Goal: Information Seeking & Learning: Learn about a topic

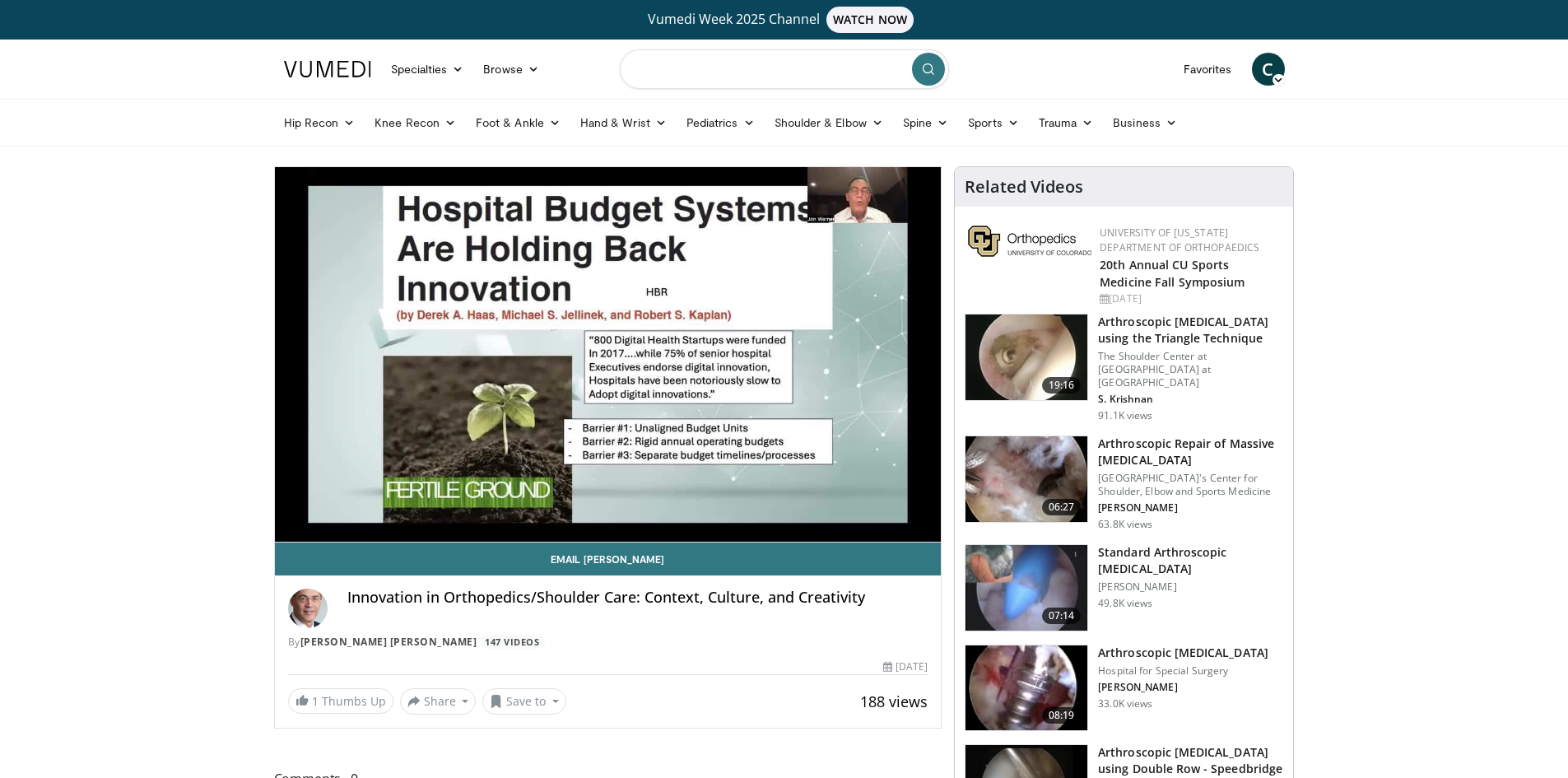
click at [705, 78] on input "Search topics, interventions" at bounding box center [784, 68] width 329 height 39
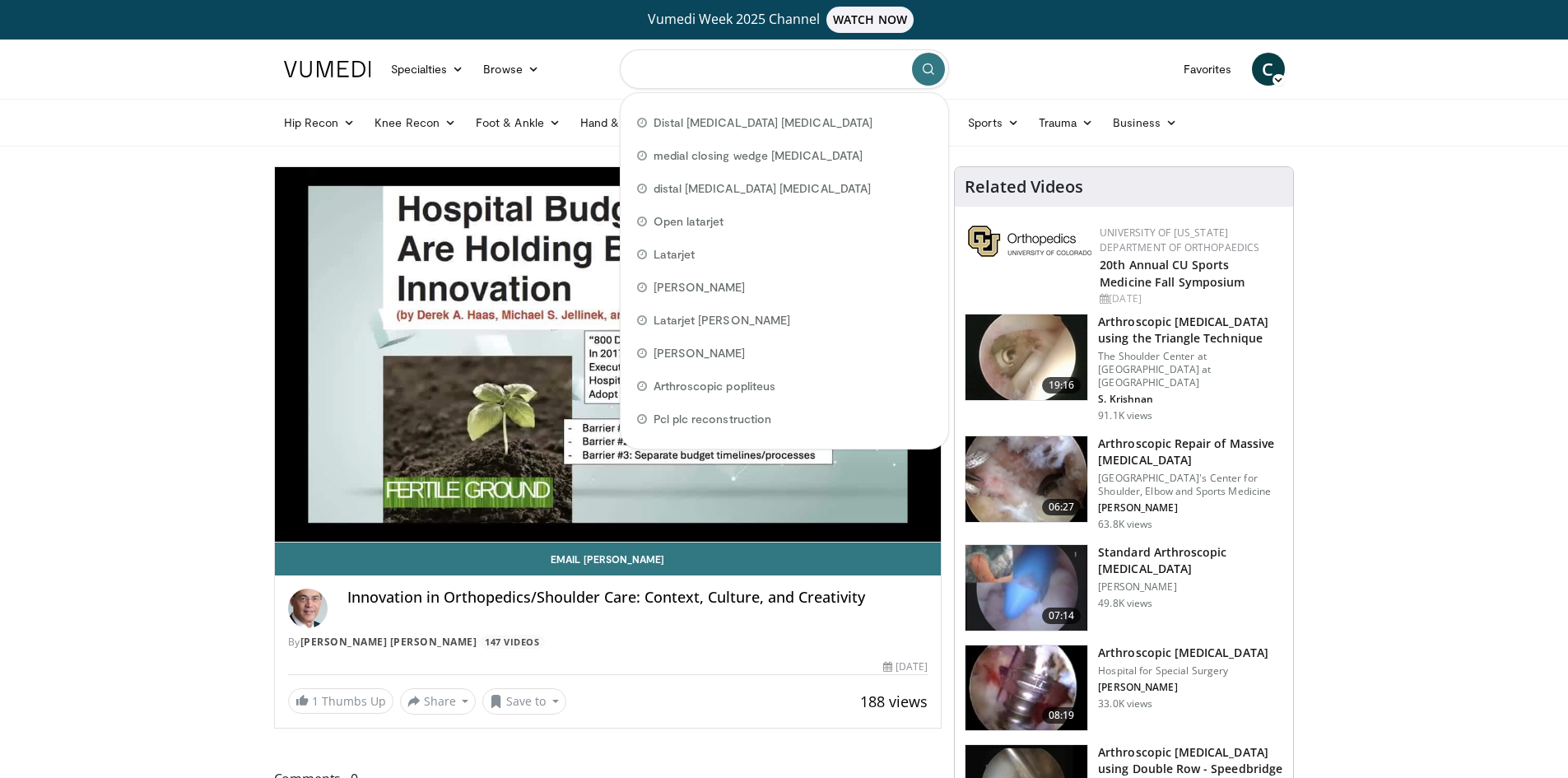
click at [675, 68] on input "Search topics, interventions" at bounding box center [784, 68] width 329 height 39
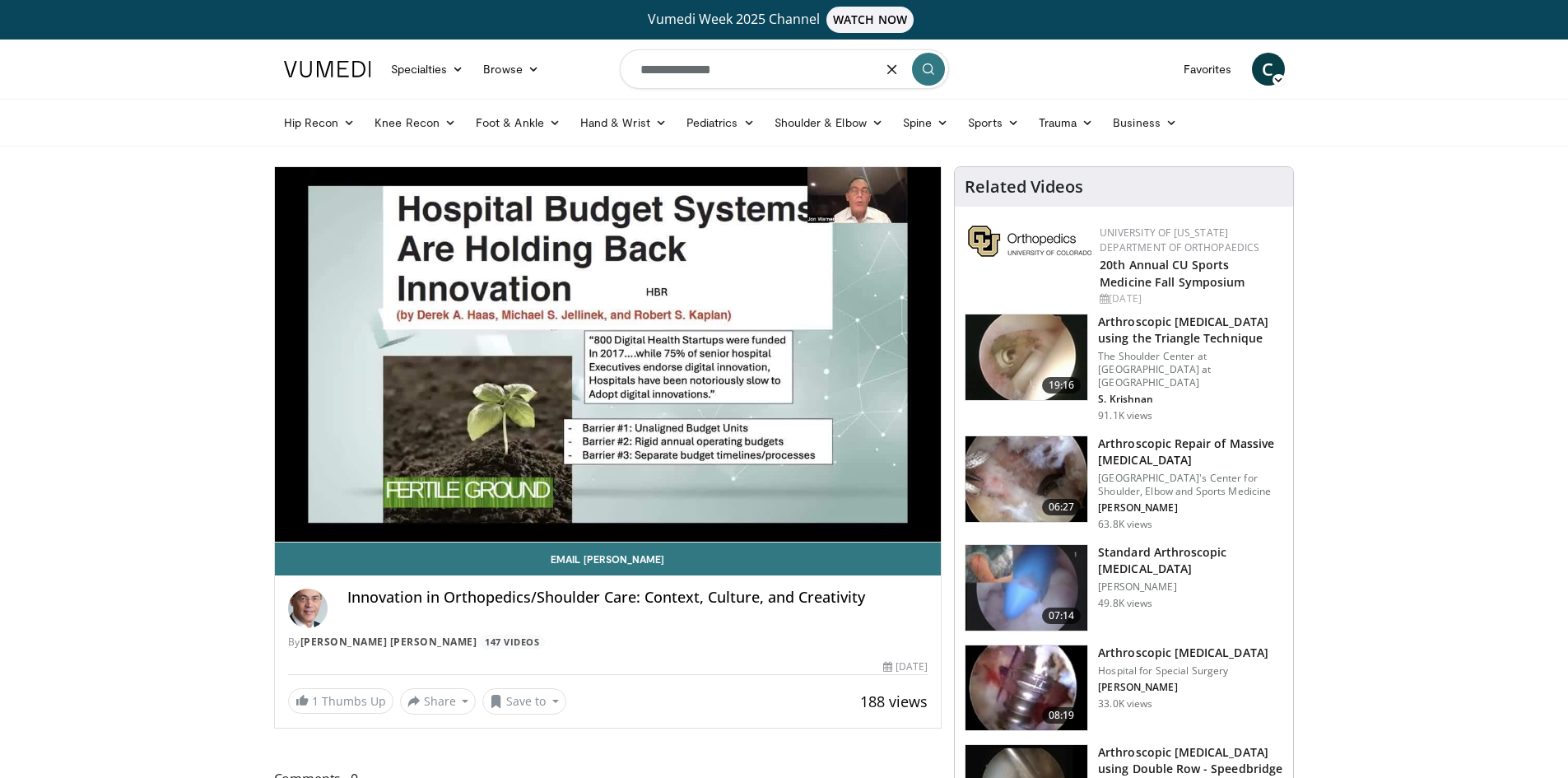
type input "**********"
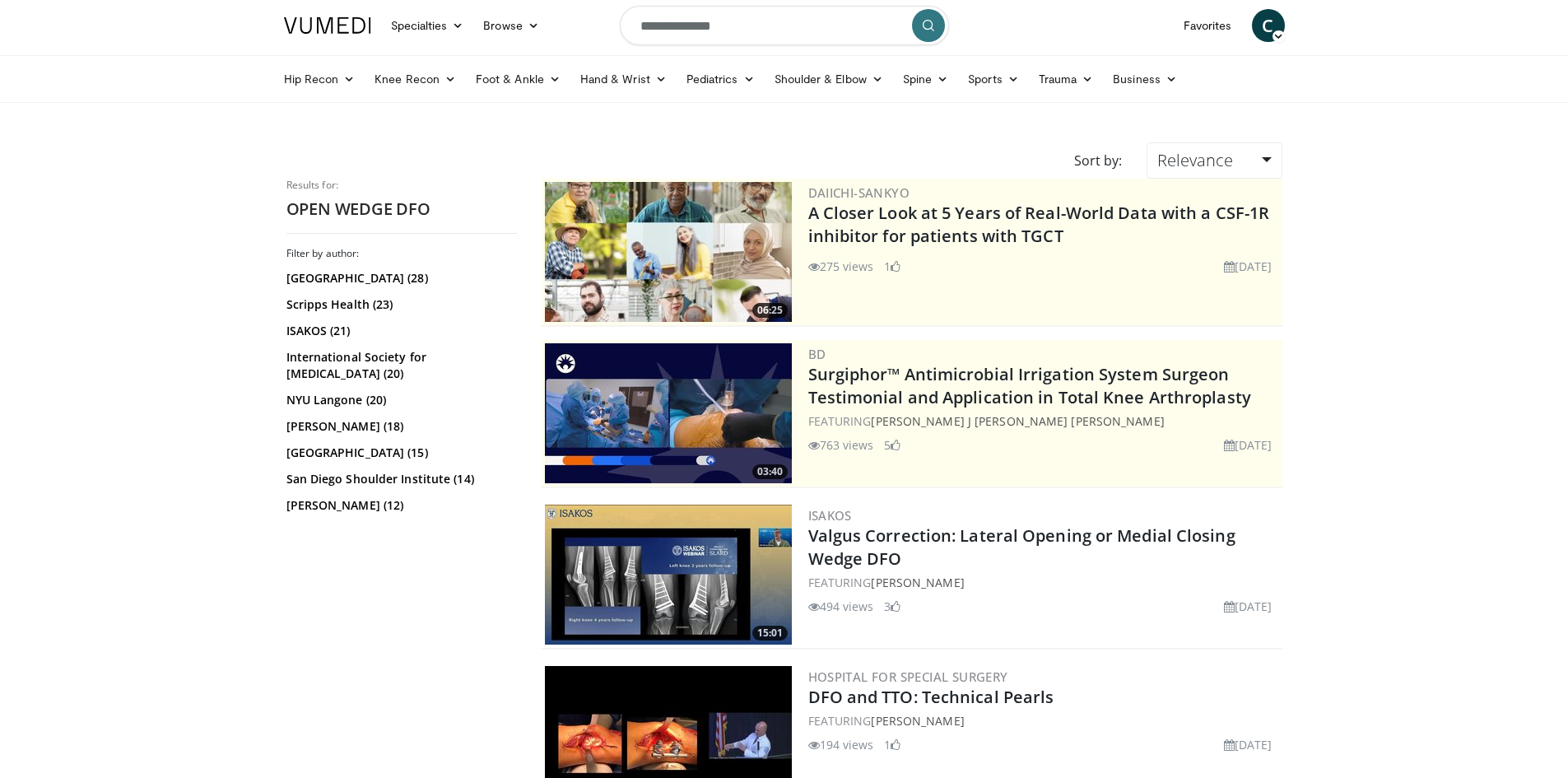
scroll to position [82, 0]
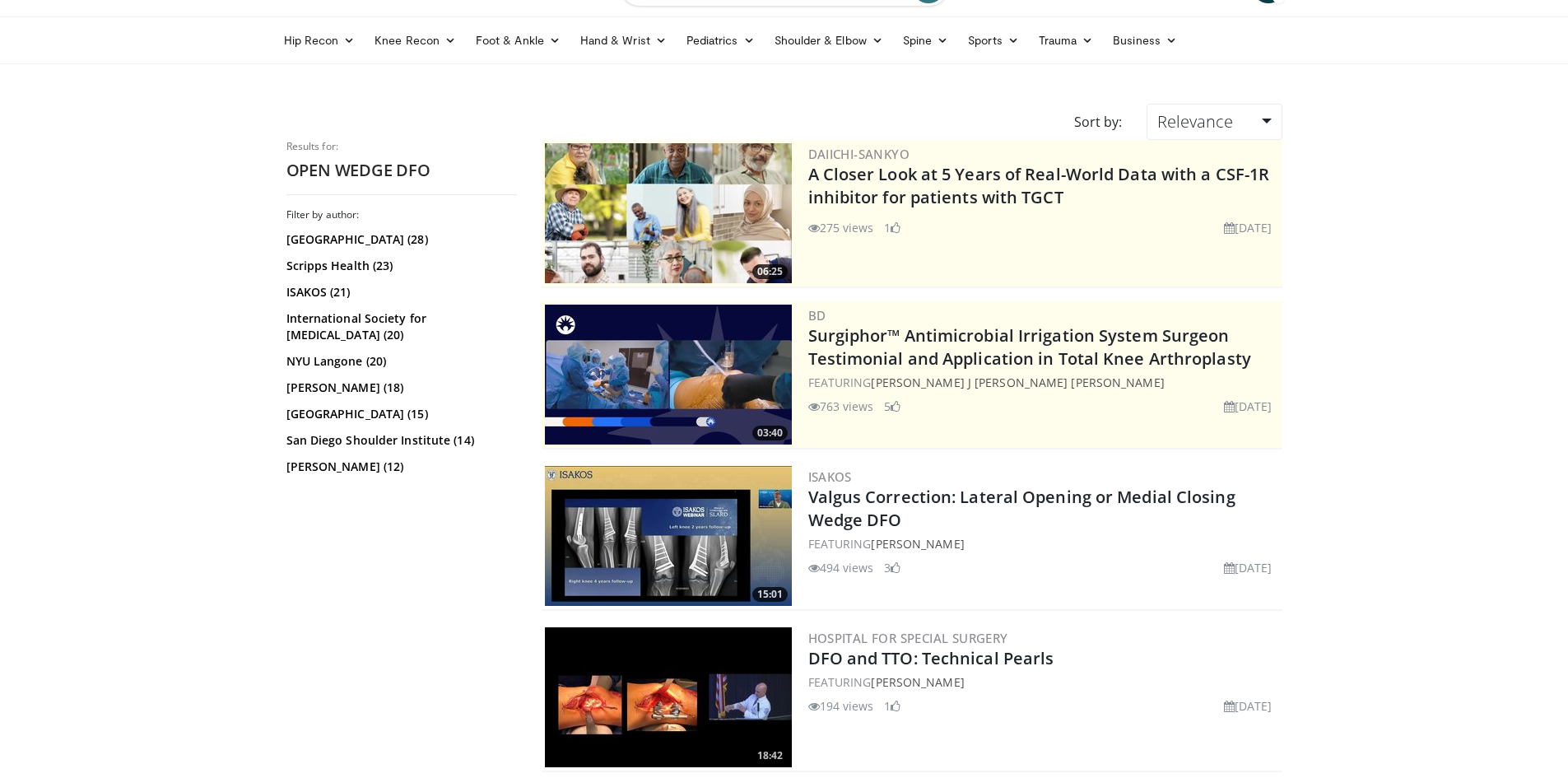
click at [917, 508] on h2 "Valgus Correction: Lateral Opening or Medial Closing Wedge DFO" at bounding box center [1043, 509] width 470 height 47
click at [917, 503] on link "Valgus Correction: Lateral Opening or Medial Closing Wedge DFO" at bounding box center [1021, 509] width 427 height 46
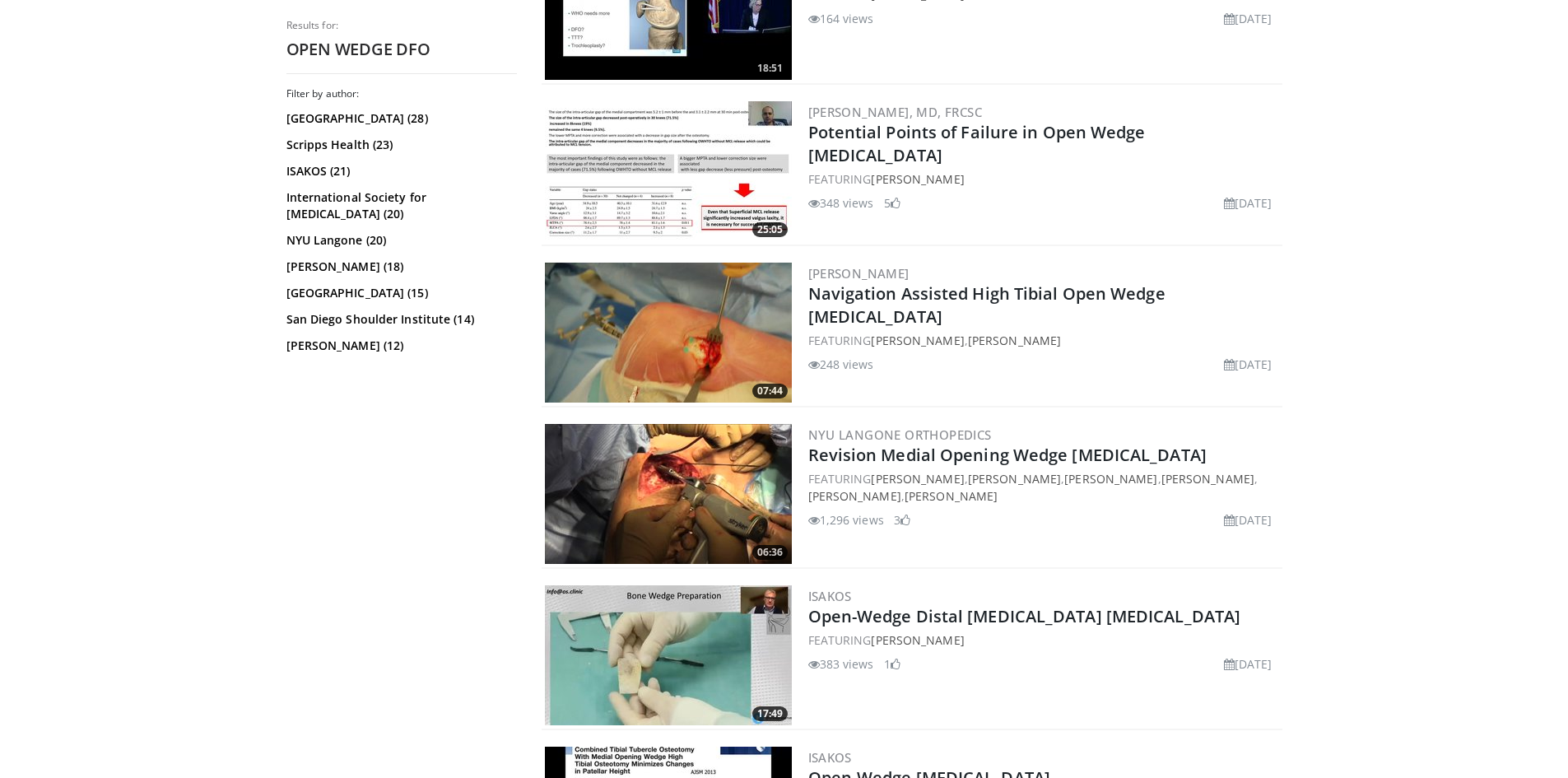
scroll to position [2388, 0]
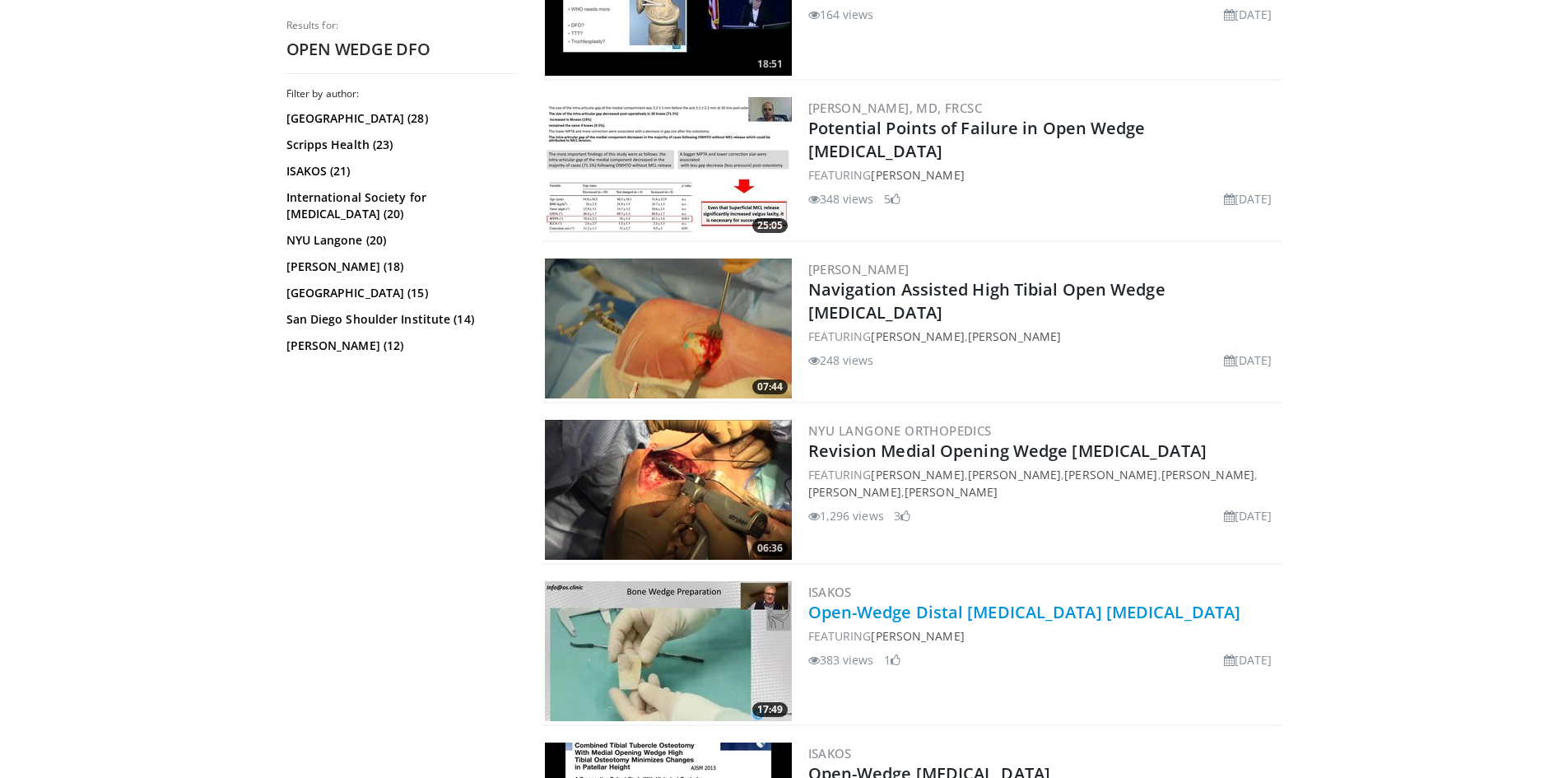
click at [824, 609] on link "Open-Wedge Distal [MEDICAL_DATA] [MEDICAL_DATA]" at bounding box center [1024, 612] width 433 height 22
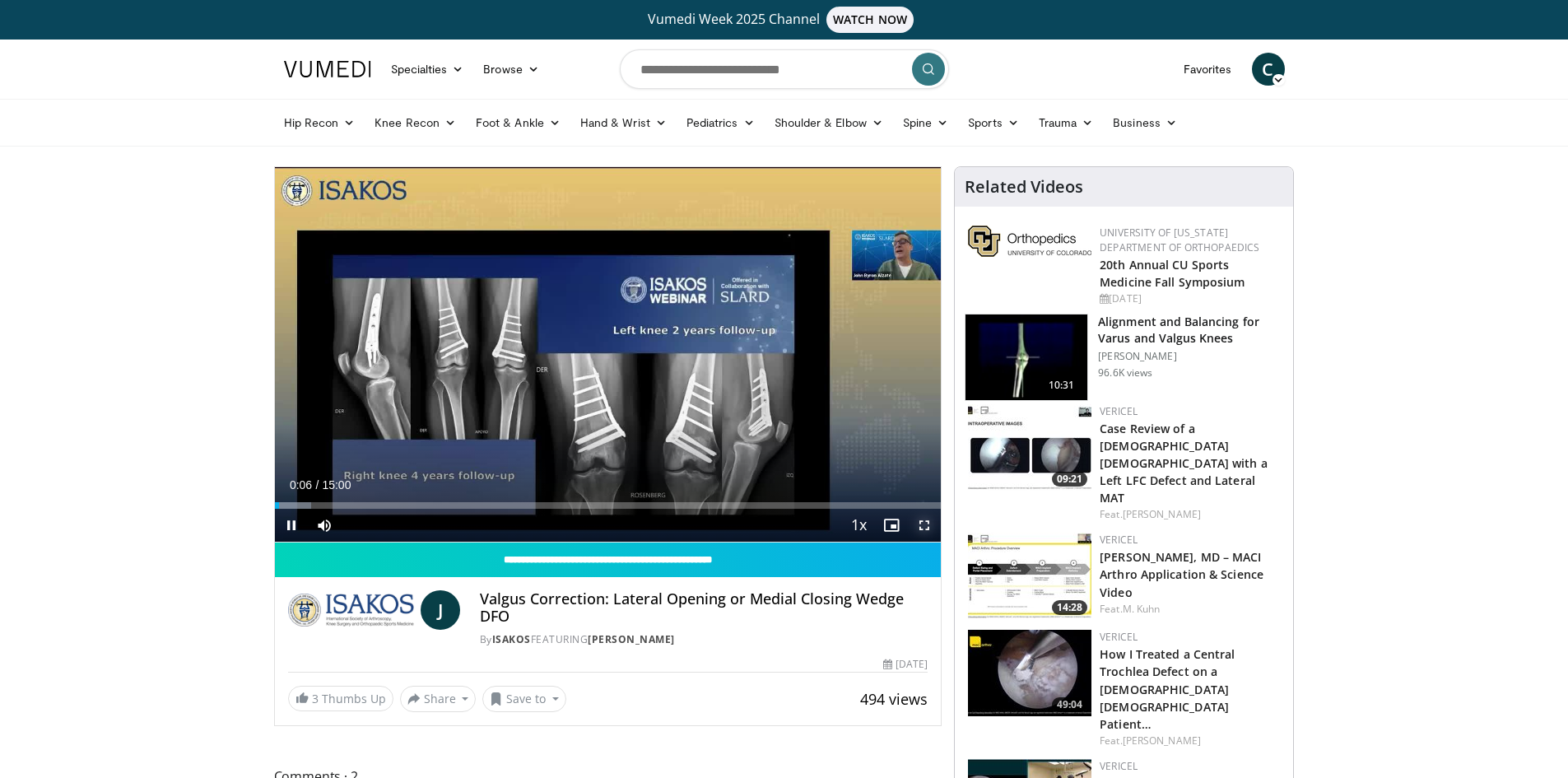
click at [928, 529] on span "Video Player" at bounding box center [924, 525] width 33 height 33
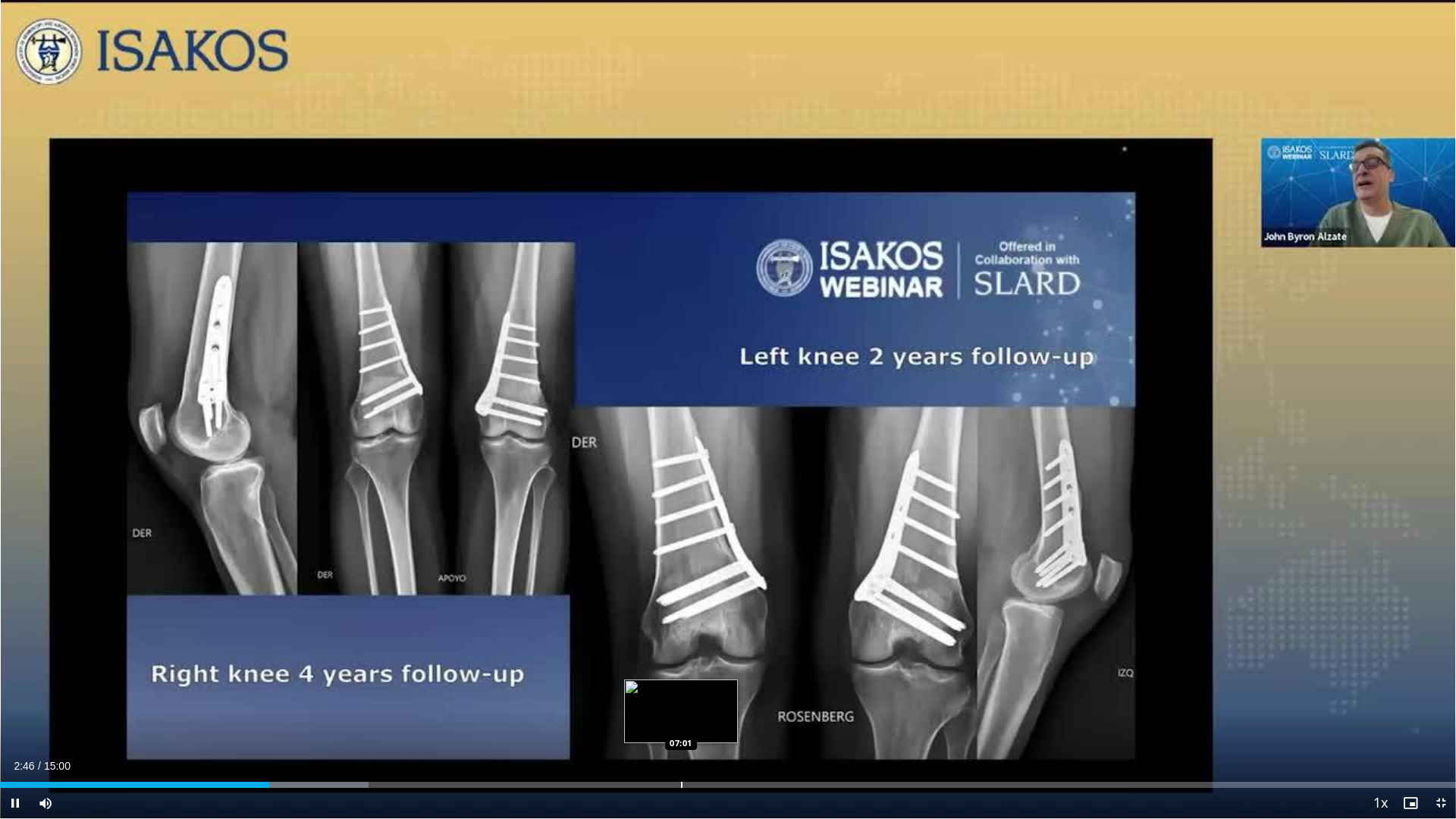
click at [681, 716] on div "Progress Bar" at bounding box center [682, 785] width 2 height 6
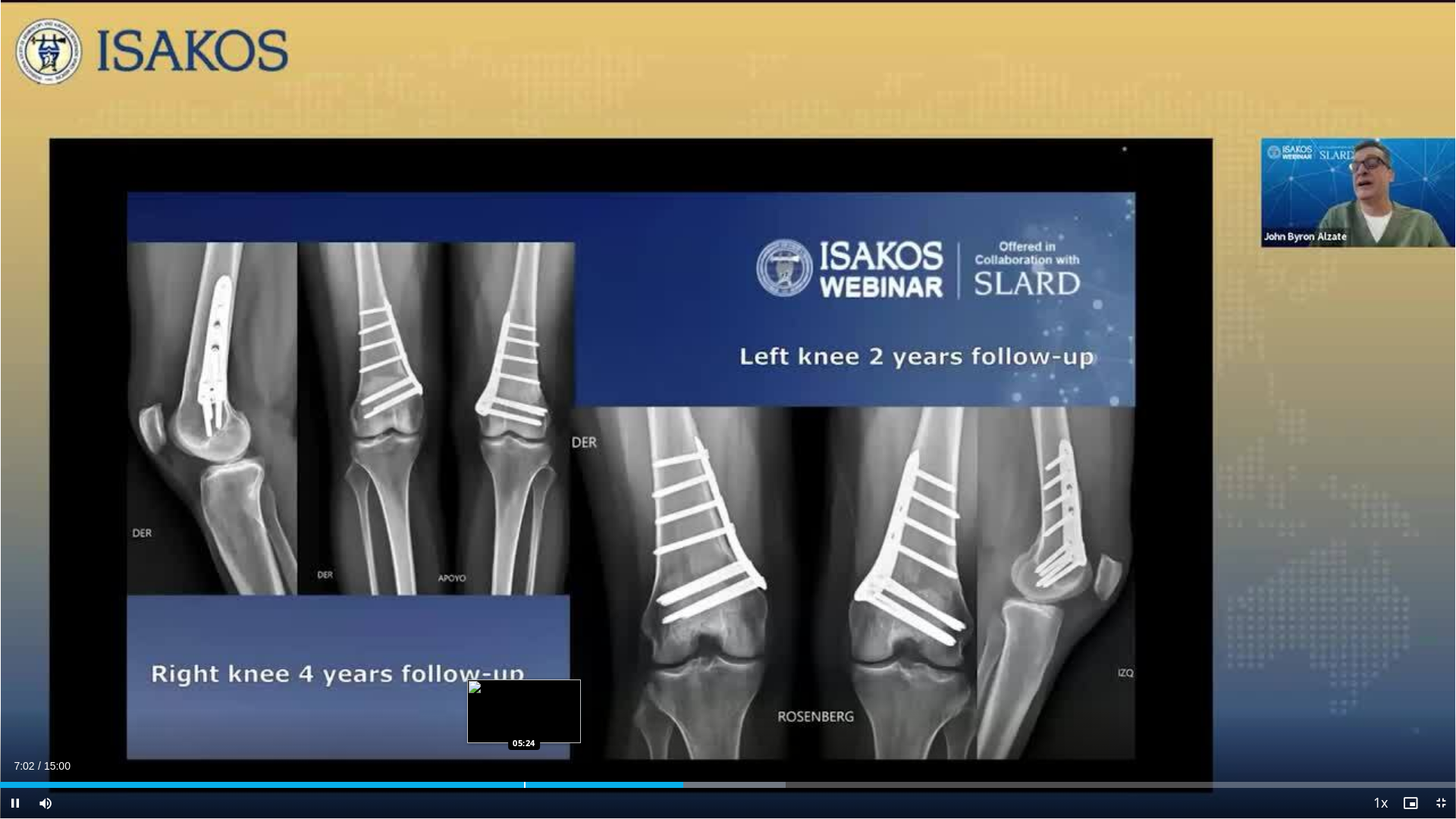
click at [524, 716] on div "Progress Bar" at bounding box center [525, 785] width 2 height 6
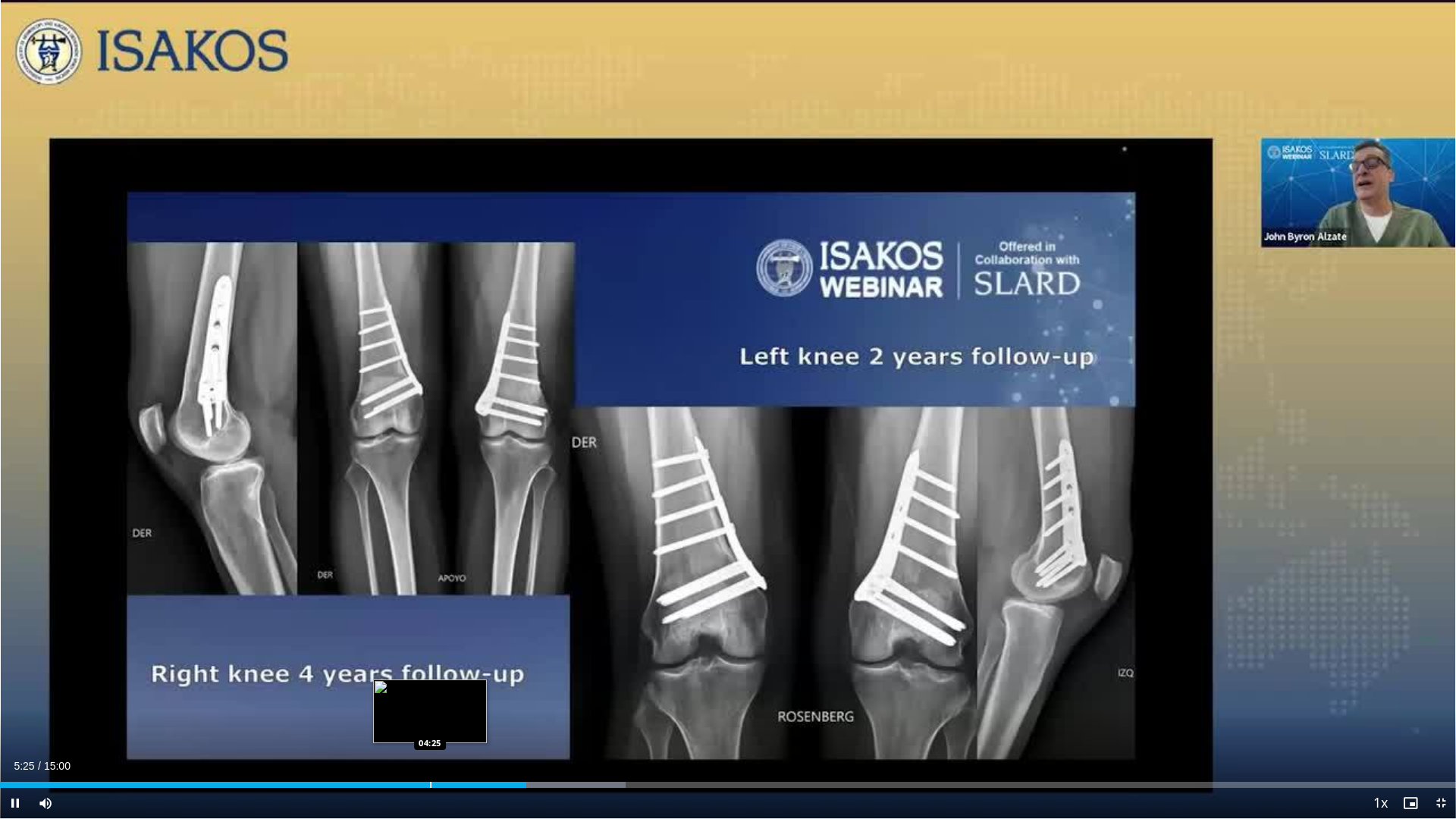
click at [429, 716] on div "05:25" at bounding box center [263, 785] width 526 height 6
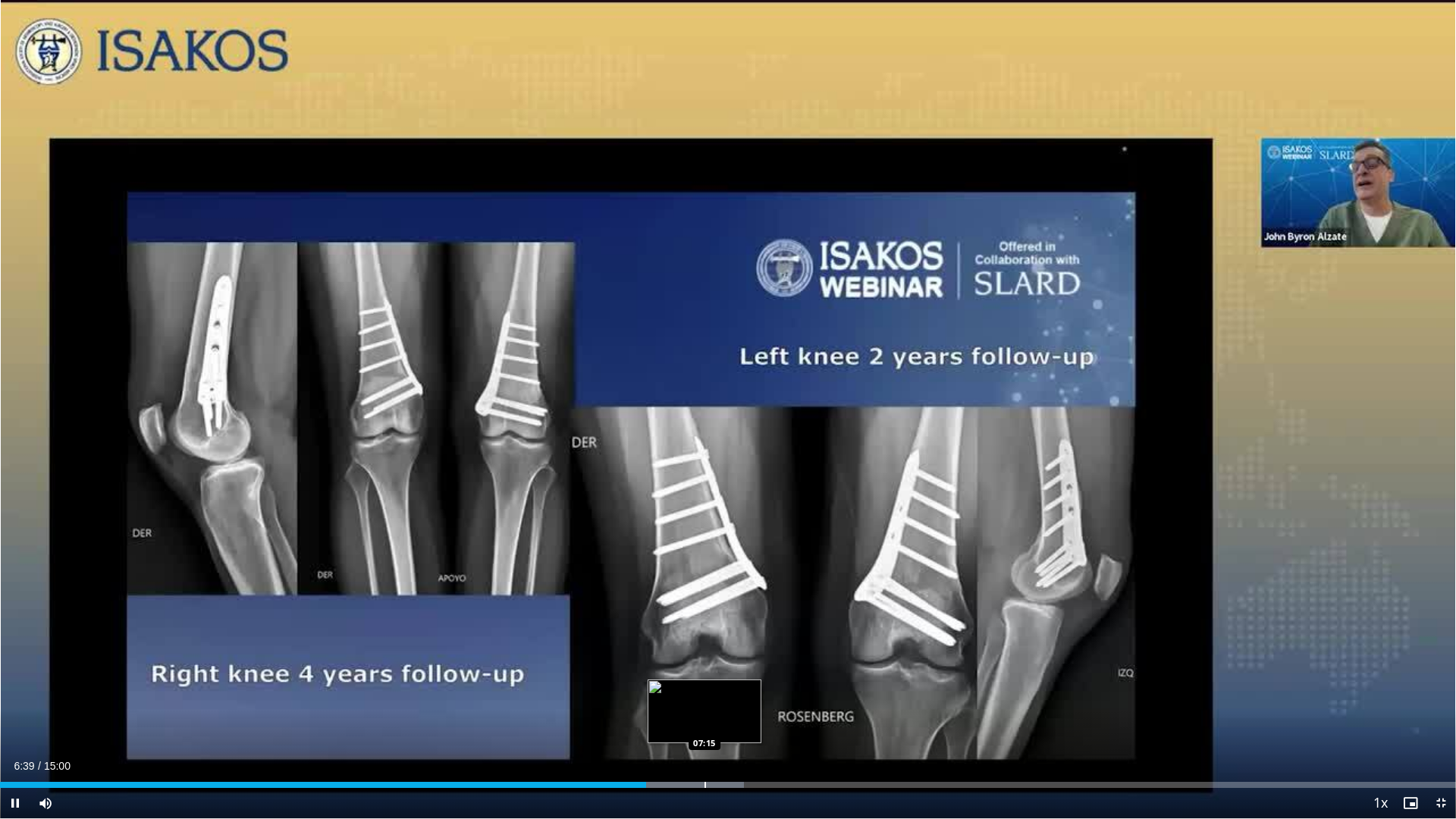
click at [705, 716] on div "Loaded : 51.08% 06:39 07:15" at bounding box center [728, 780] width 1456 height 14
click at [748, 716] on div "Progress Bar" at bounding box center [748, 785] width 2 height 6
click at [780, 716] on div "Progress Bar" at bounding box center [780, 785] width 2 height 6
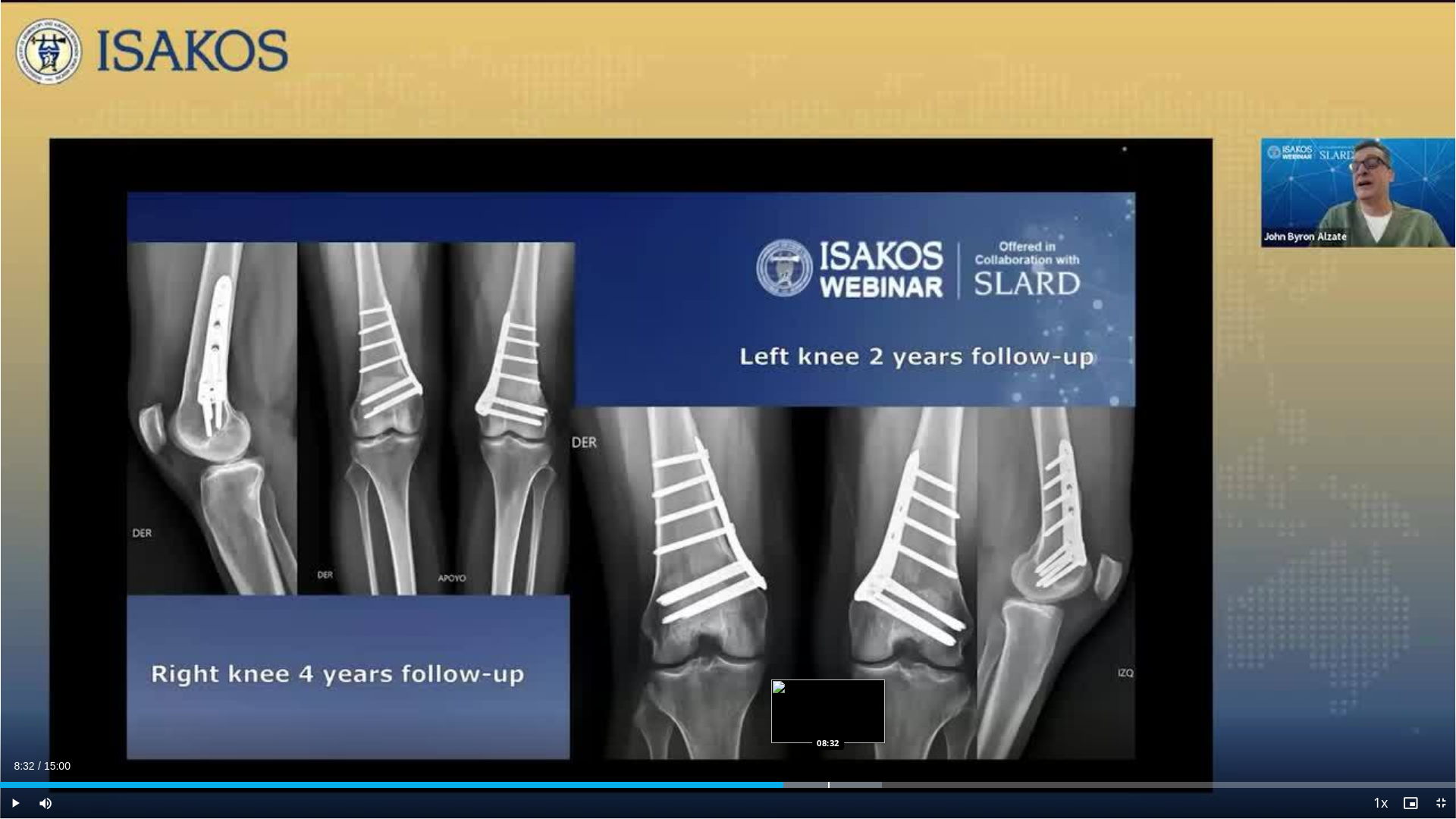
click at [828, 716] on div "Loaded : 60.58% 08:04 08:32" at bounding box center [728, 780] width 1456 height 14
click at [866, 716] on div "Current Time 8:32 / Duration 15:00 Pause Skip Backward Skip Forward Mute Loaded…" at bounding box center [728, 803] width 1456 height 30
click at [916, 716] on div "Progress Bar" at bounding box center [917, 785] width 2 height 6
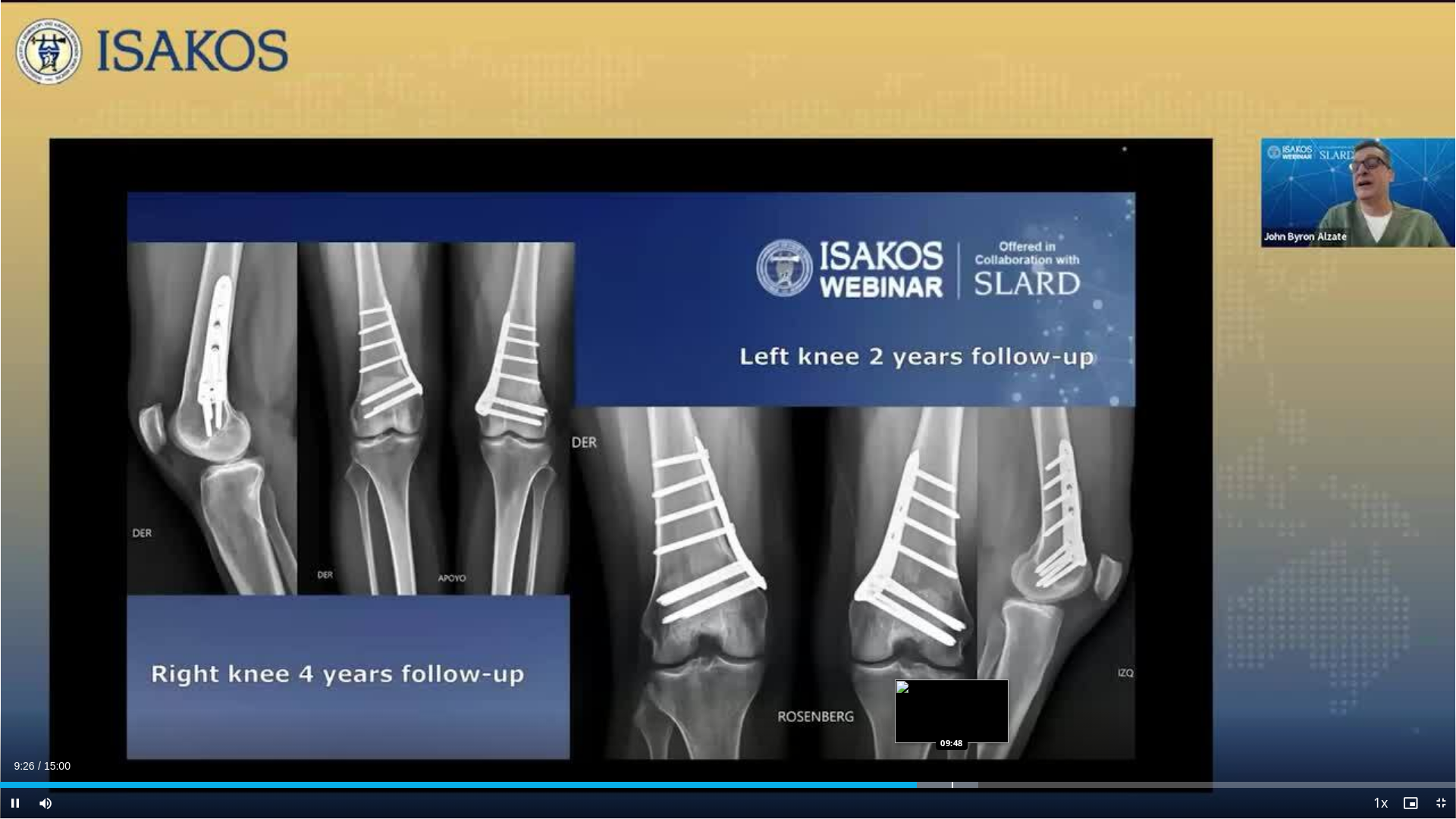
click at [954, 716] on div "Progress Bar" at bounding box center [953, 785] width 2 height 6
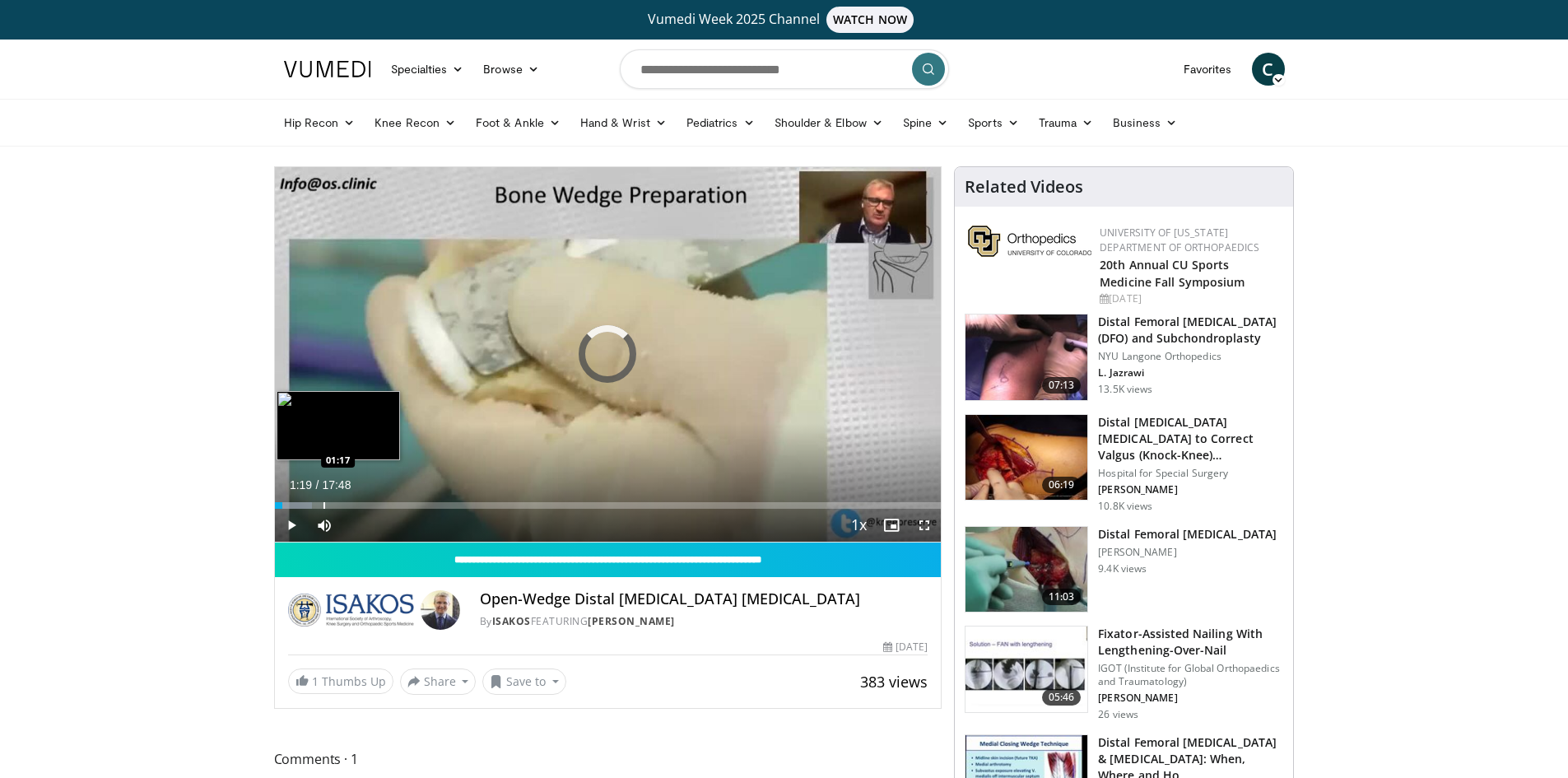
click at [324, 506] on div "Progress Bar" at bounding box center [325, 505] width 2 height 6
click at [385, 507] on div "Progress Bar" at bounding box center [386, 505] width 2 height 6
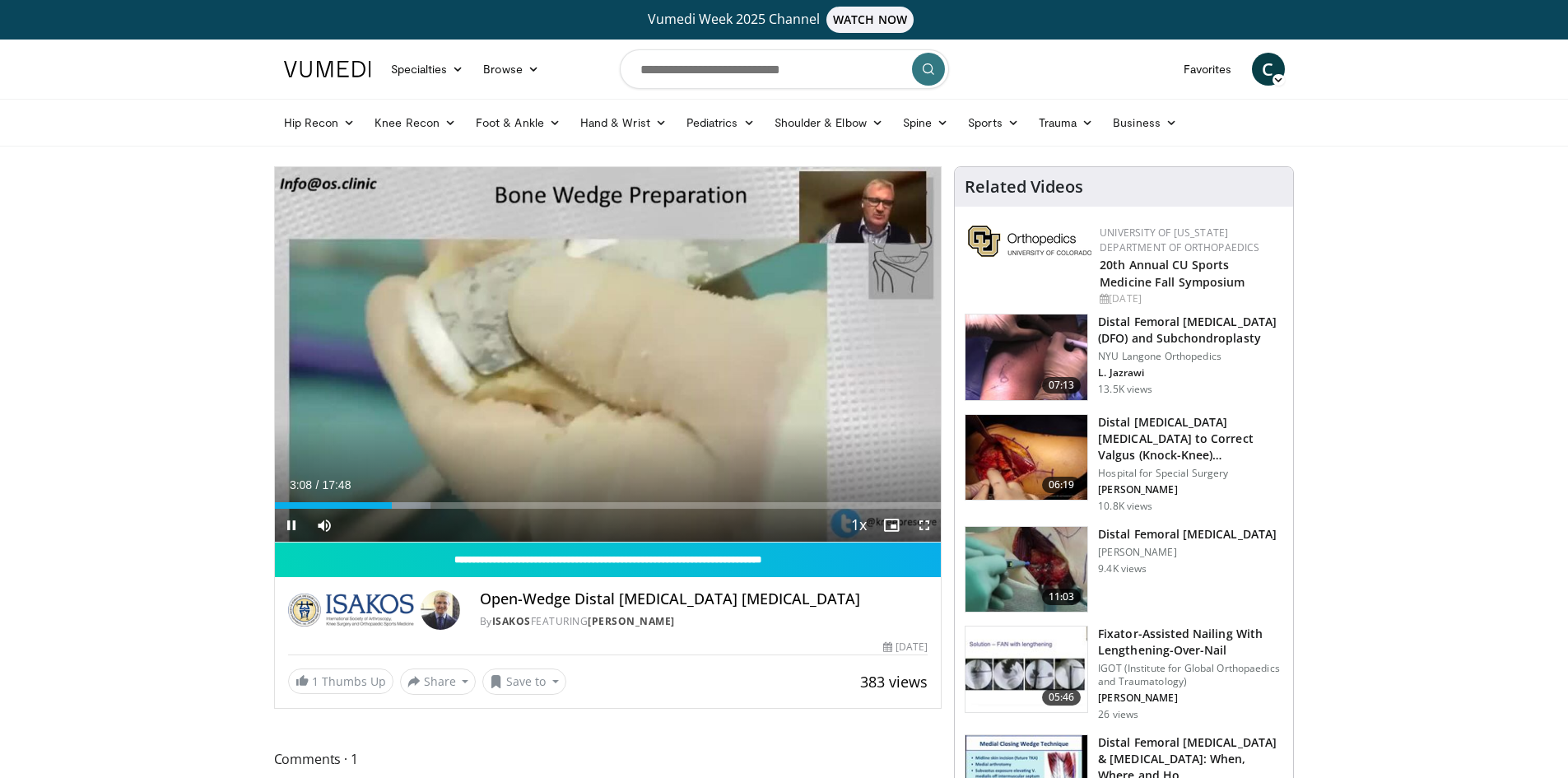
click at [924, 526] on span "Video Player" at bounding box center [924, 525] width 33 height 33
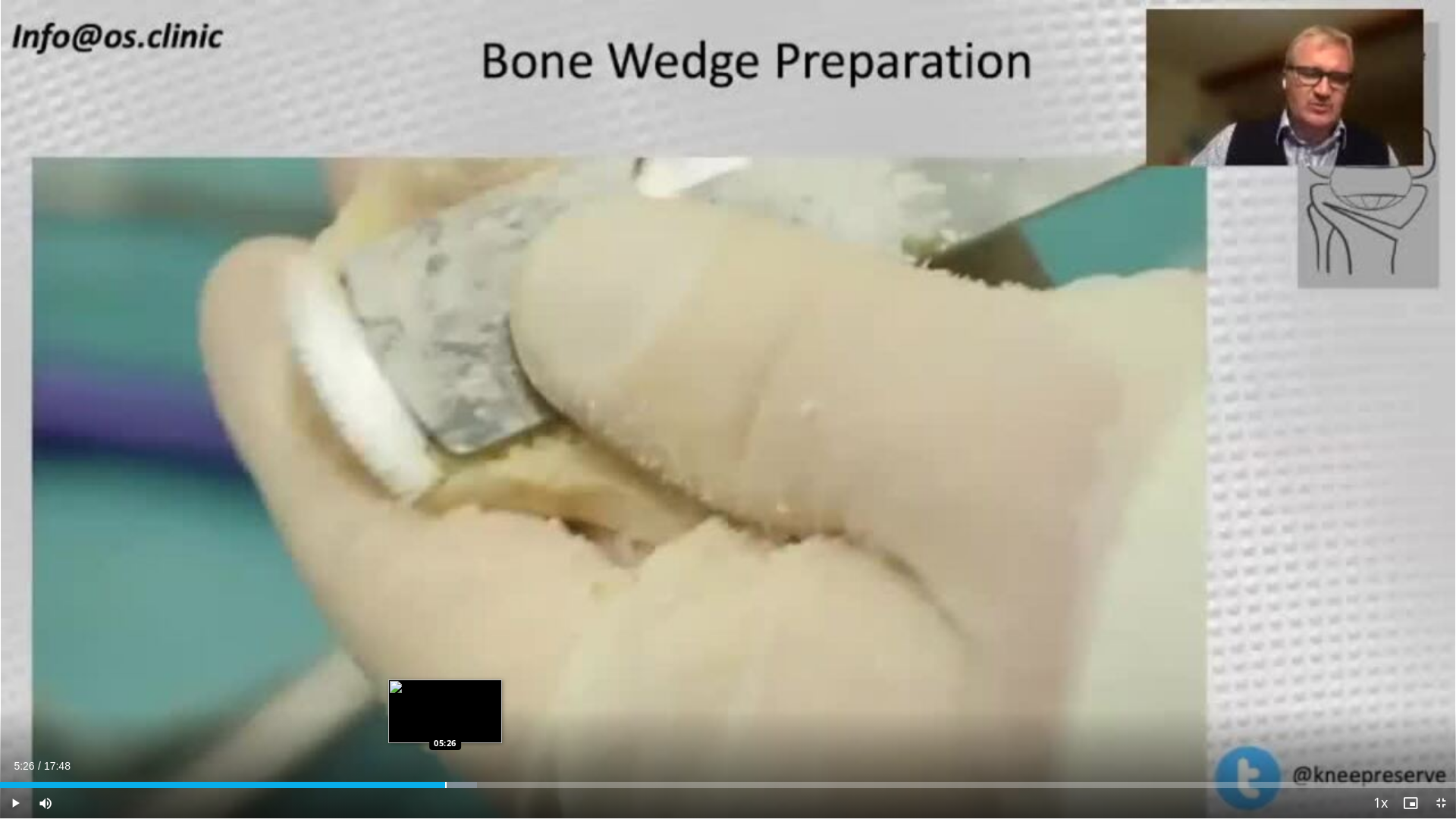
click at [445, 716] on div "Progress Bar" at bounding box center [446, 785] width 2 height 6
click at [489, 716] on div "Progress Bar" at bounding box center [460, 785] width 108 height 6
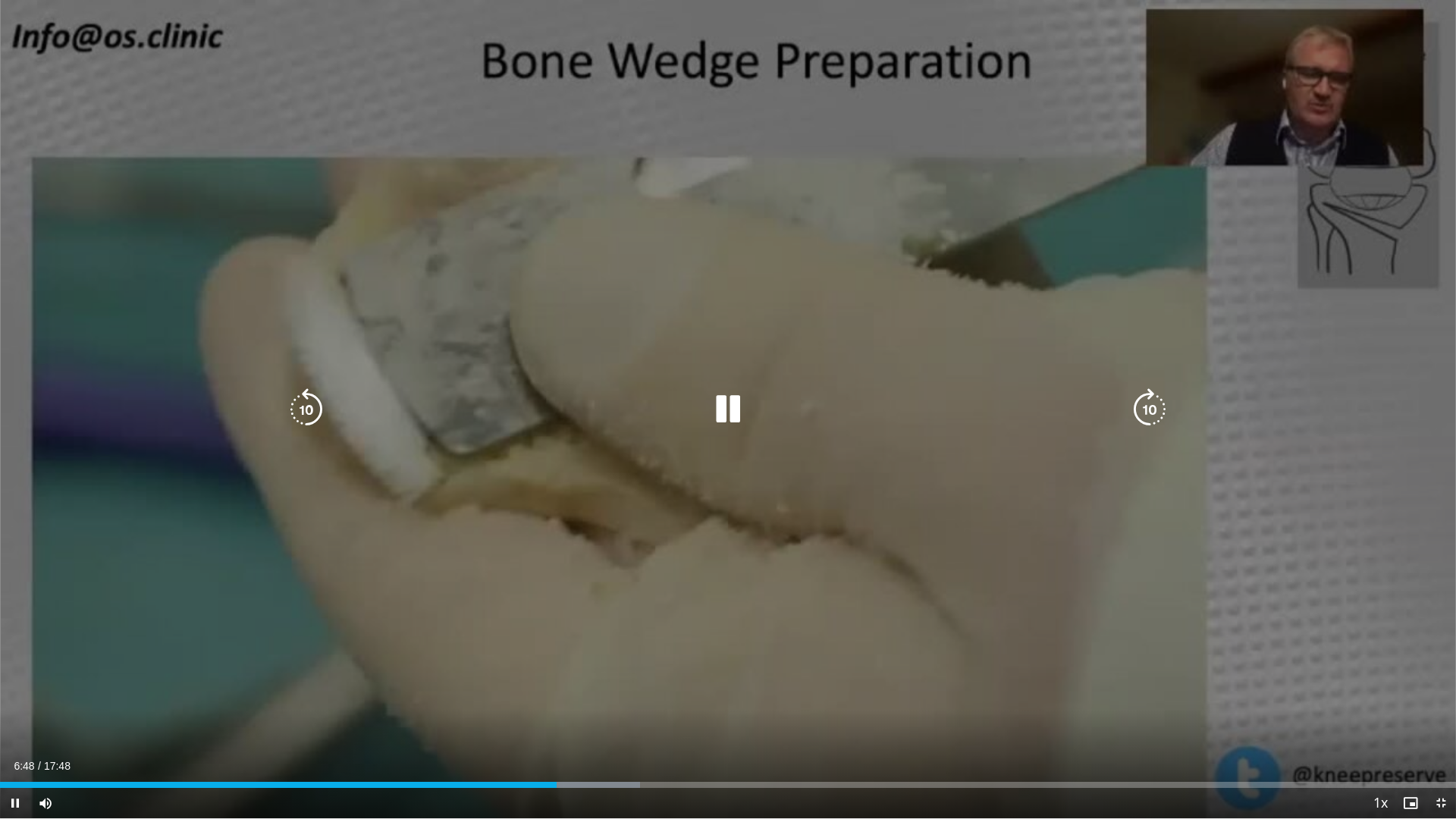
click at [837, 84] on div "10 seconds Tap to unmute" at bounding box center [728, 409] width 1456 height 818
click at [722, 149] on div "10 seconds Tap to unmute" at bounding box center [728, 409] width 1456 height 818
click at [754, 276] on div "10 seconds Tap to unmute" at bounding box center [728, 409] width 1456 height 818
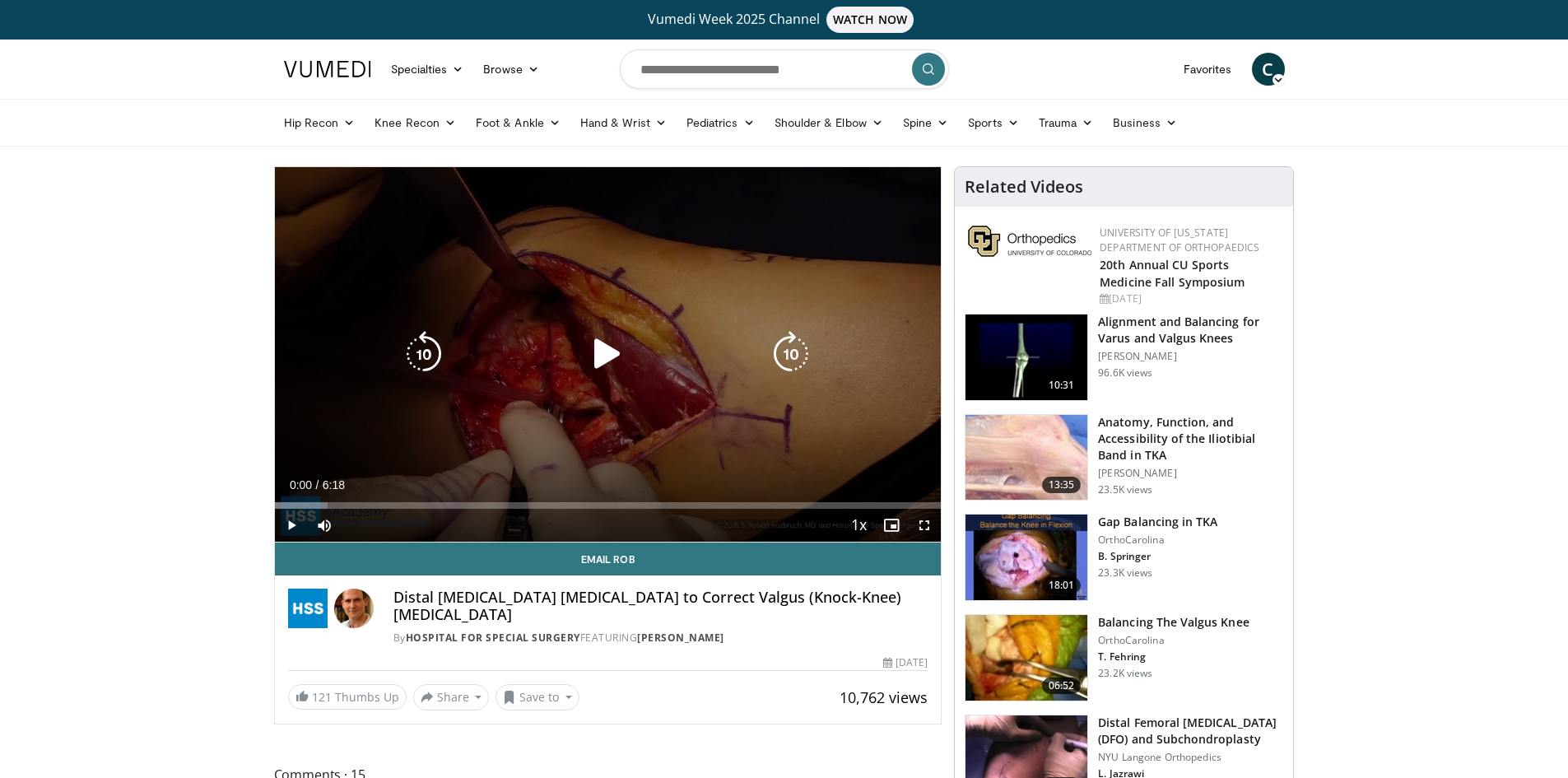
click at [619, 349] on icon "Video Player" at bounding box center [607, 354] width 46 height 47
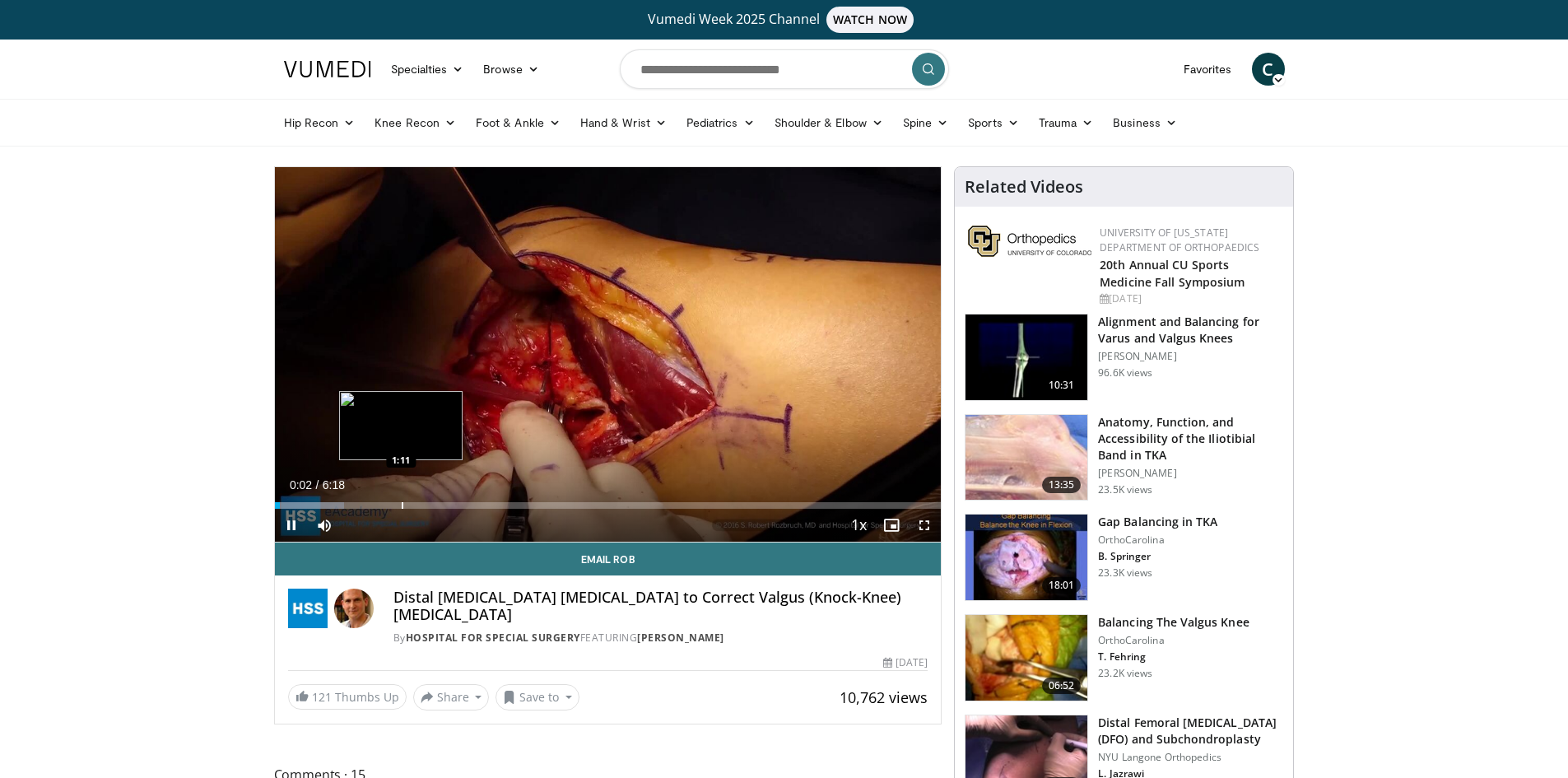
click at [401, 503] on div "Progress Bar" at bounding box center [402, 505] width 2 height 6
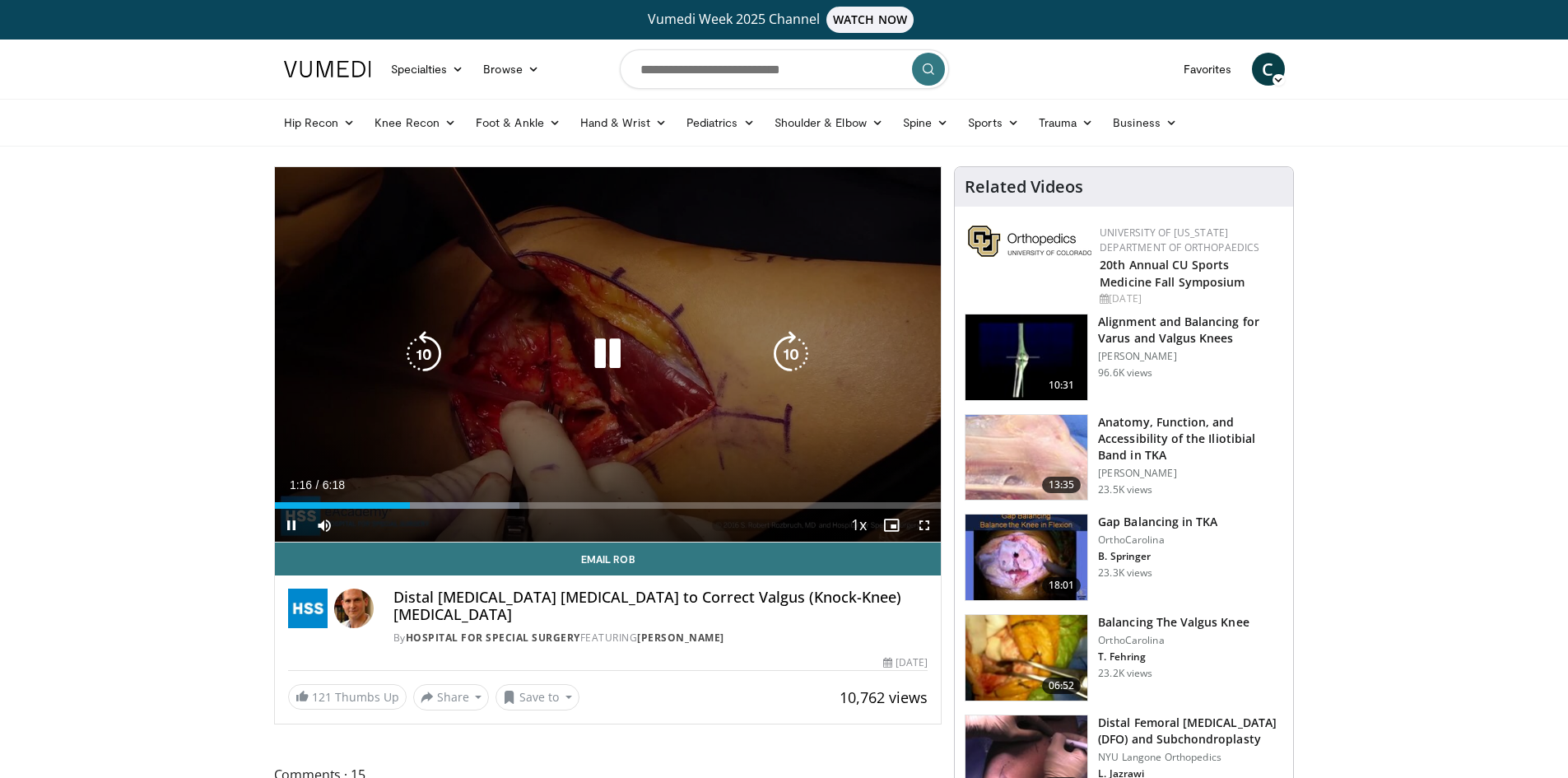
click at [603, 361] on icon "Video Player" at bounding box center [607, 354] width 46 height 47
